Goal: Find specific page/section: Find specific page/section

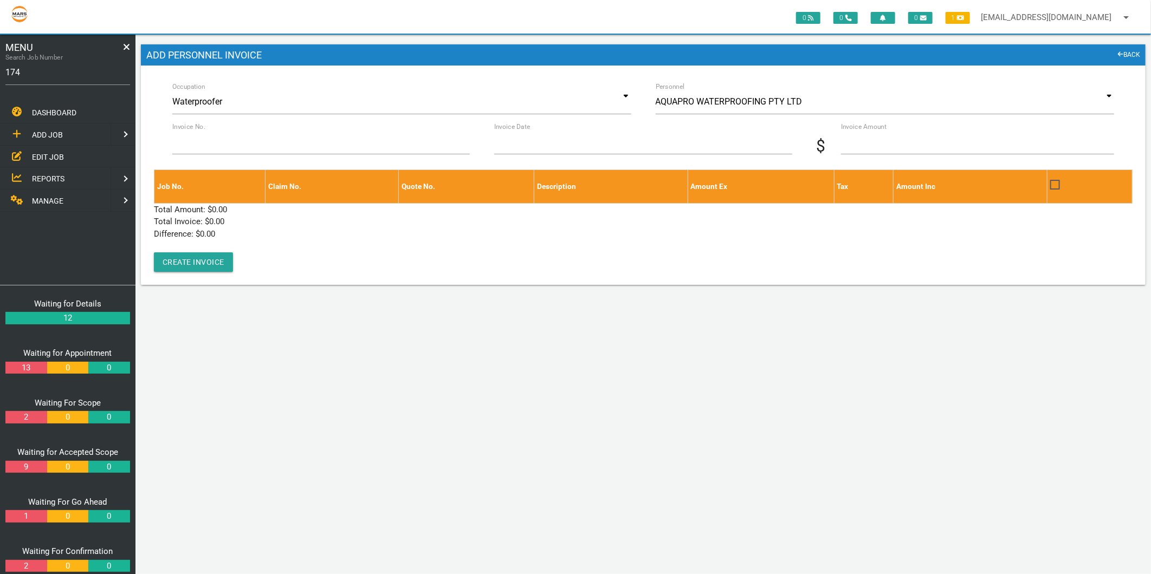
type input "1740"
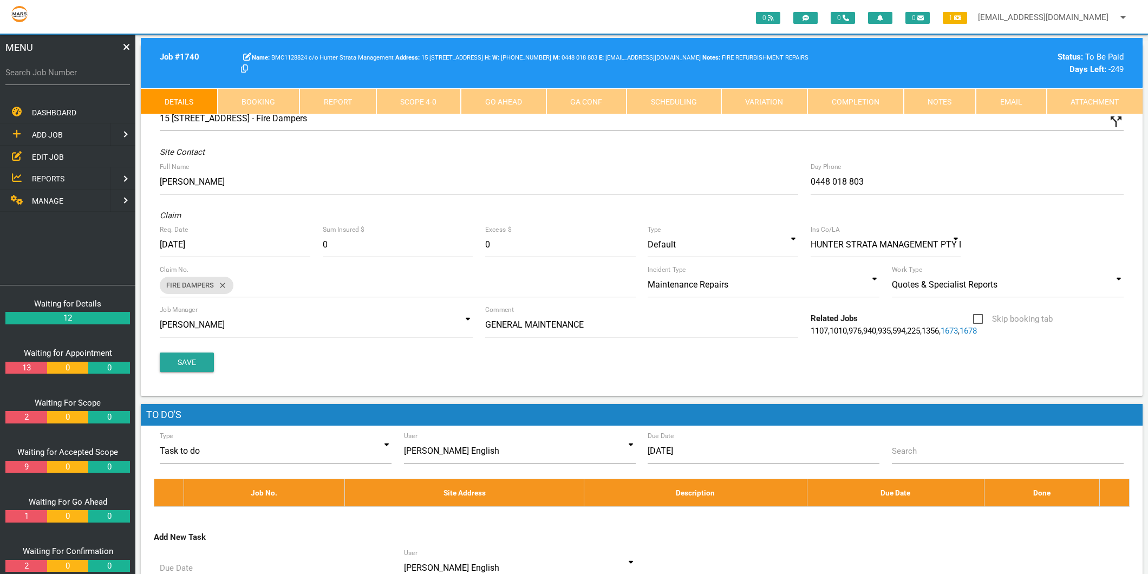
click at [434, 85] on div "Job # 1740 BMC1128824 c/o Hunter Strata Management [STREET_ADDRESS] W: [PHONE_N…" at bounding box center [642, 63] width 1002 height 50
click at [432, 94] on link "Scope 4 - 0" at bounding box center [419, 101] width 85 height 26
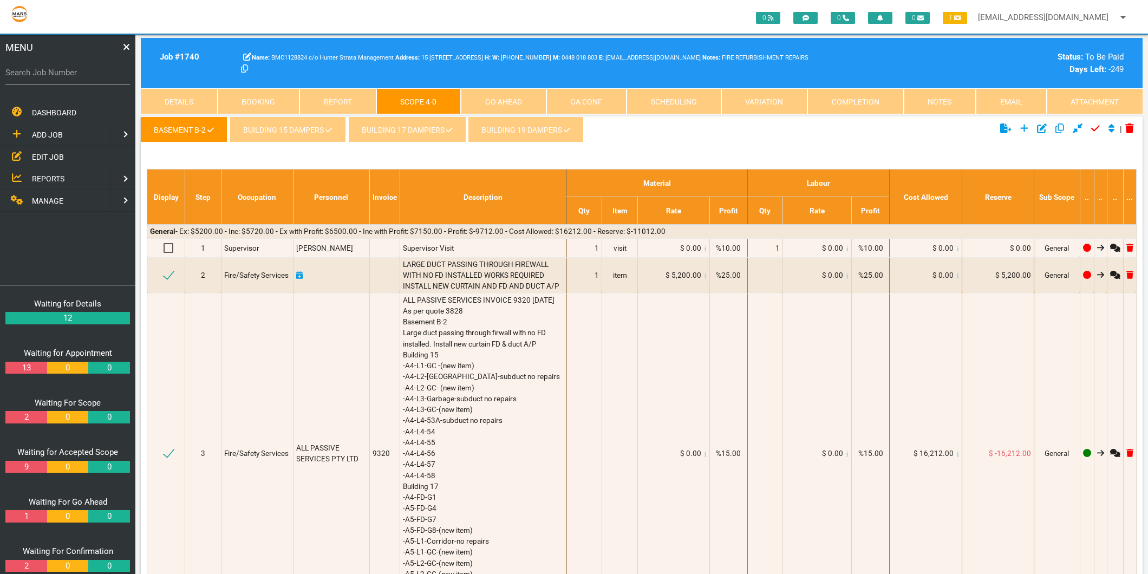
click at [531, 131] on link "BUILDING 19 DAMPERS" at bounding box center [526, 129] width 116 height 26
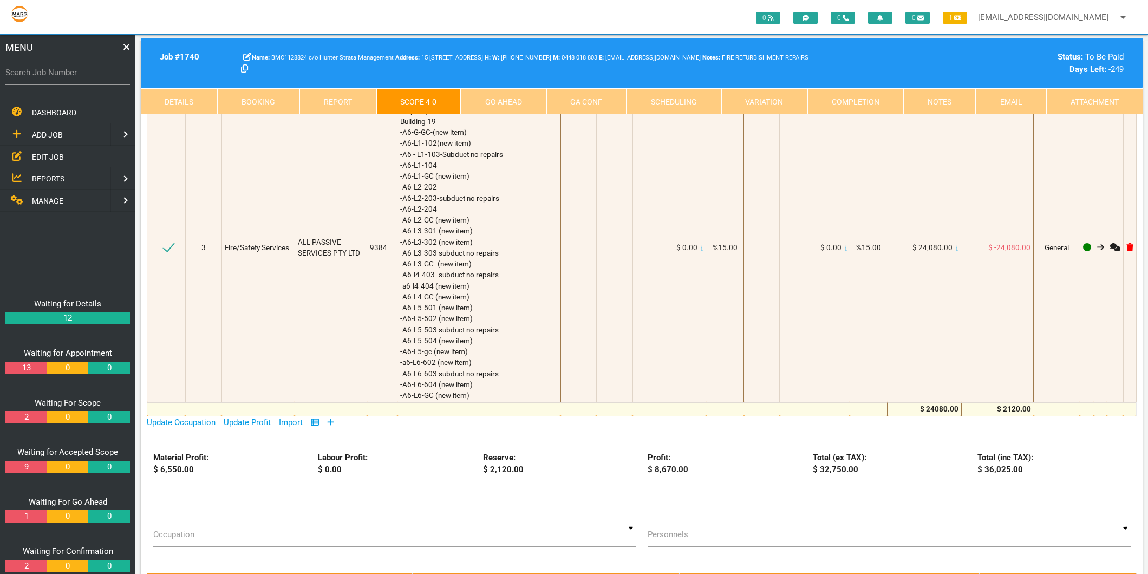
scroll to position [481, 0]
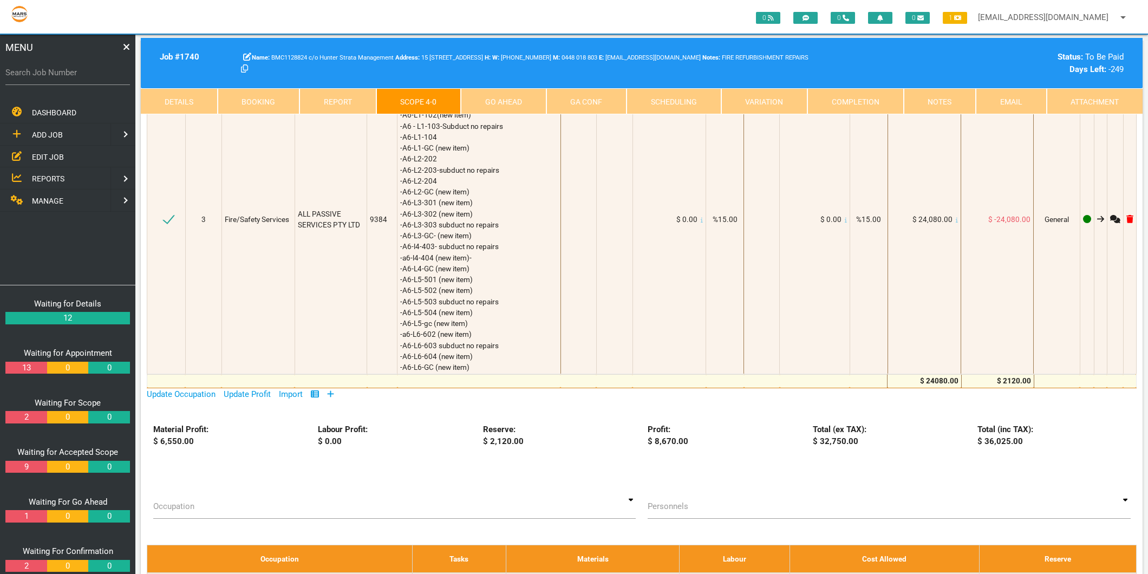
click at [38, 153] on span "EDIT JOB" at bounding box center [48, 156] width 32 height 9
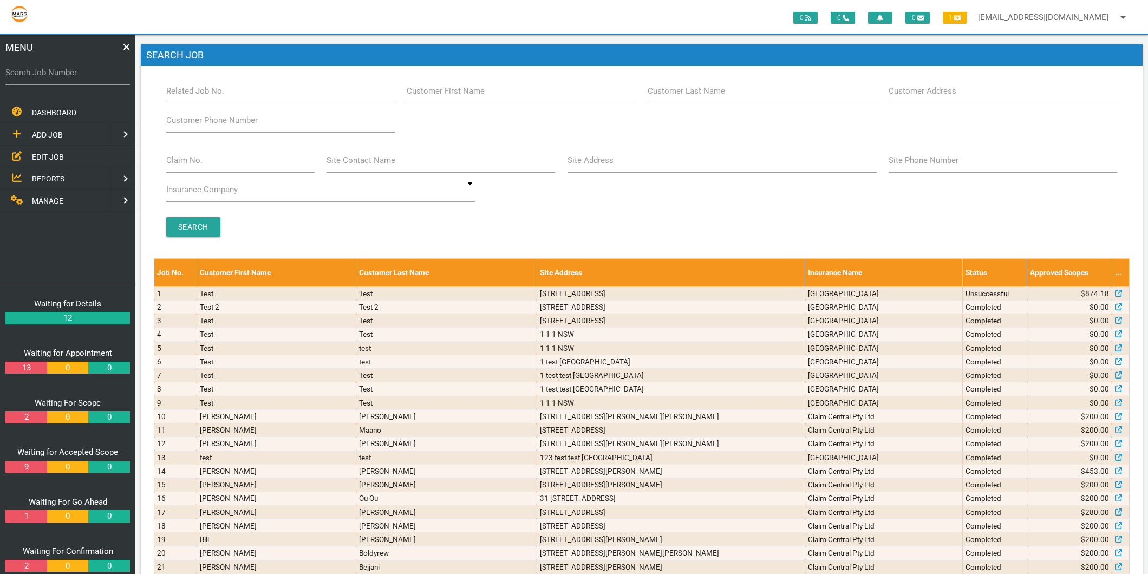
click at [170, 159] on label "Claim No." at bounding box center [184, 160] width 36 height 12
click at [170, 159] on input "Claim No." at bounding box center [240, 160] width 148 height 25
type input "Villa 22"
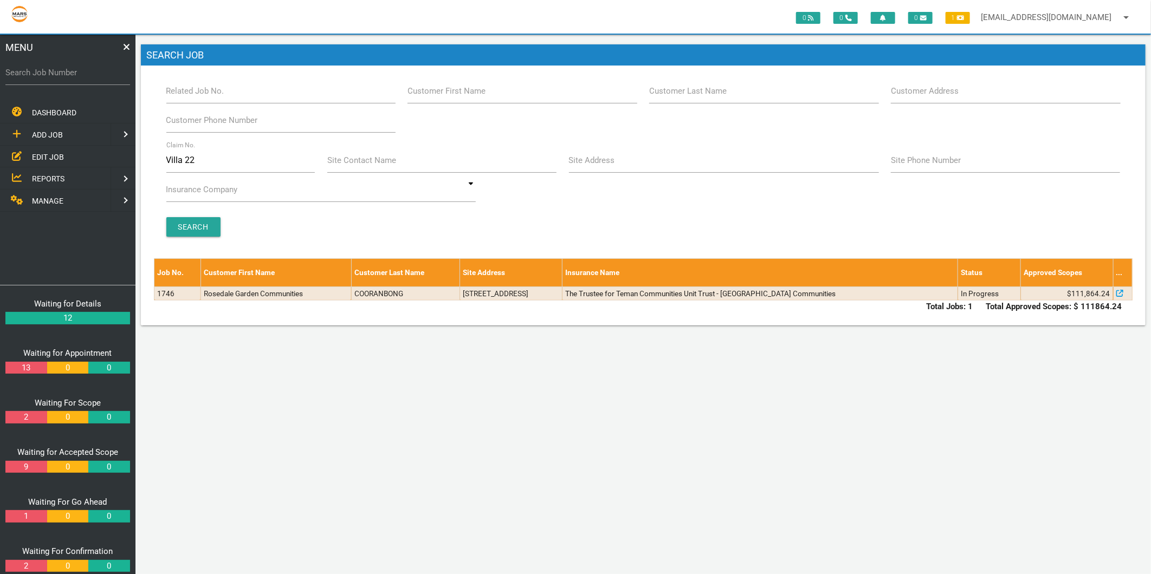
click at [80, 67] on label "Search Job Number" at bounding box center [67, 73] width 125 height 12
click at [80, 67] on input "Search Job Number" at bounding box center [67, 72] width 125 height 25
type input "1749"
